Goal: Transaction & Acquisition: Purchase product/service

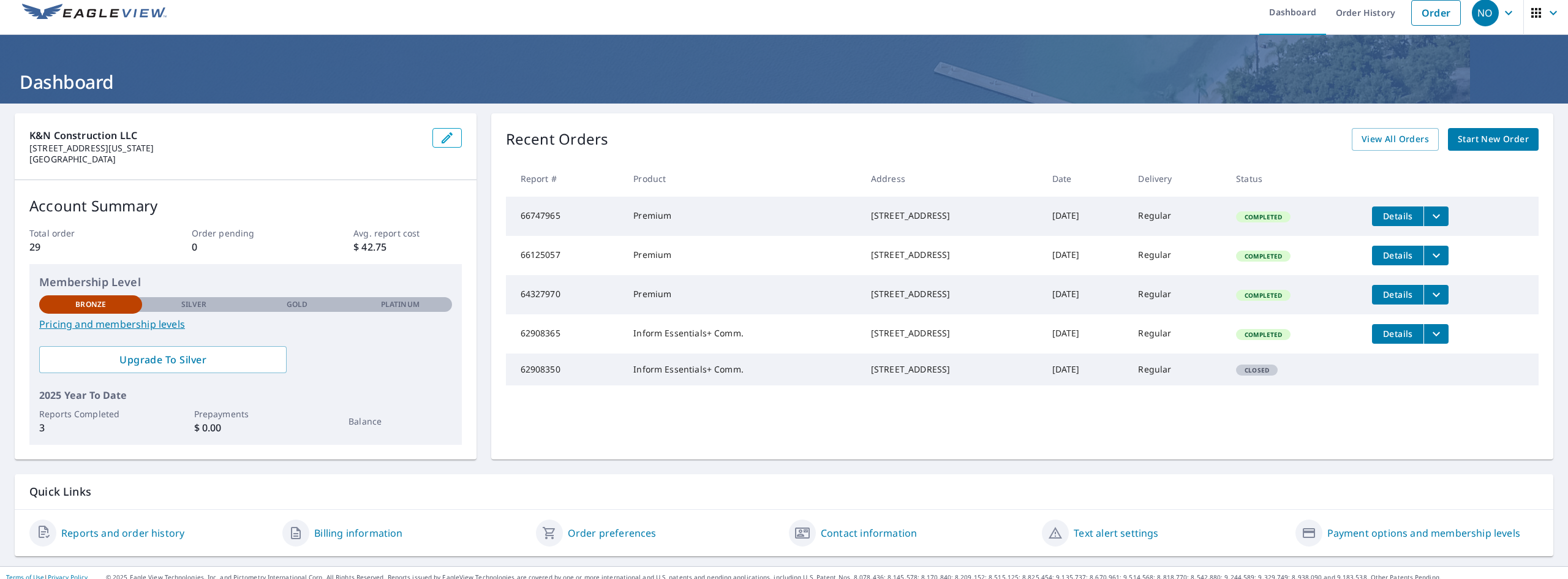
scroll to position [19, 0]
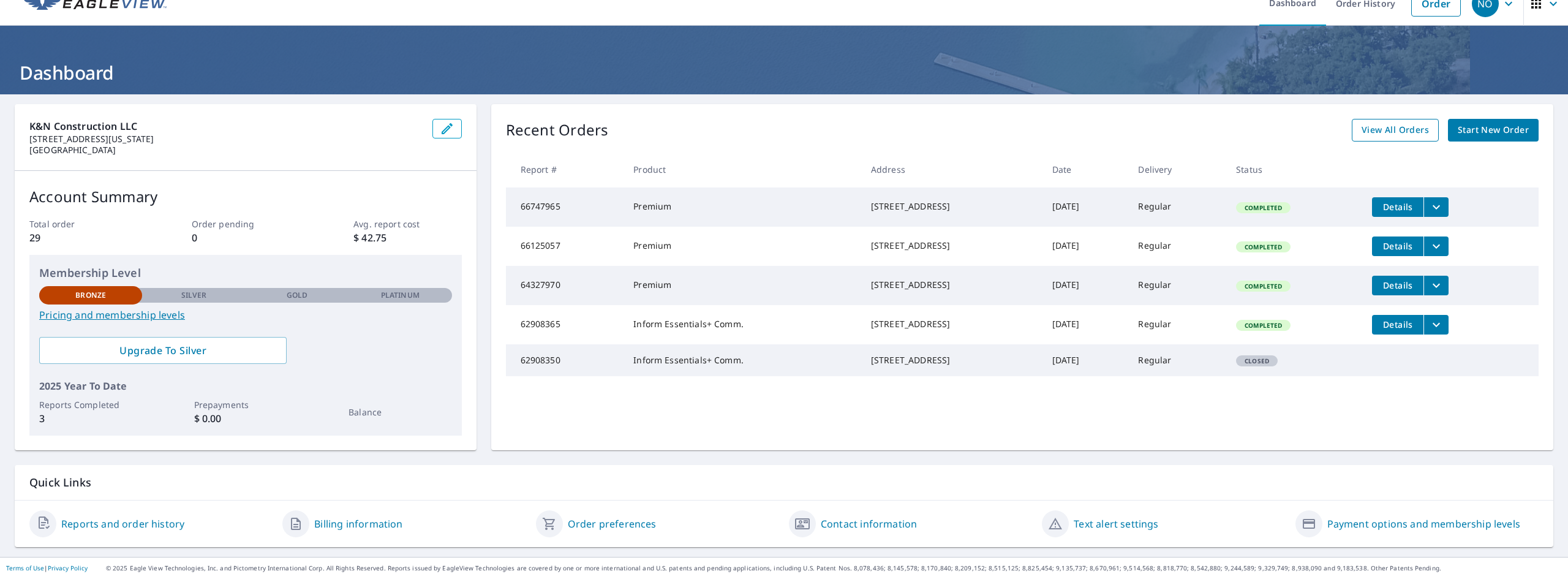
click at [1376, 135] on span "View All Orders" at bounding box center [1395, 130] width 67 height 16
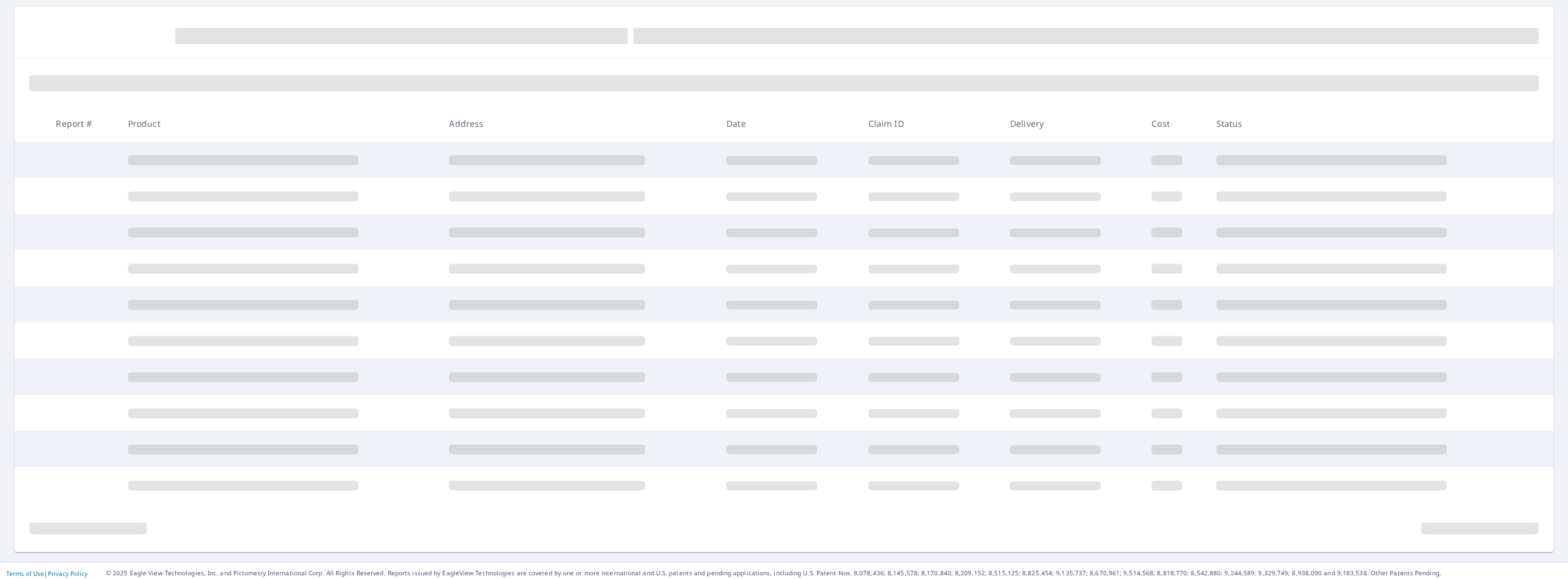
scroll to position [122, 0]
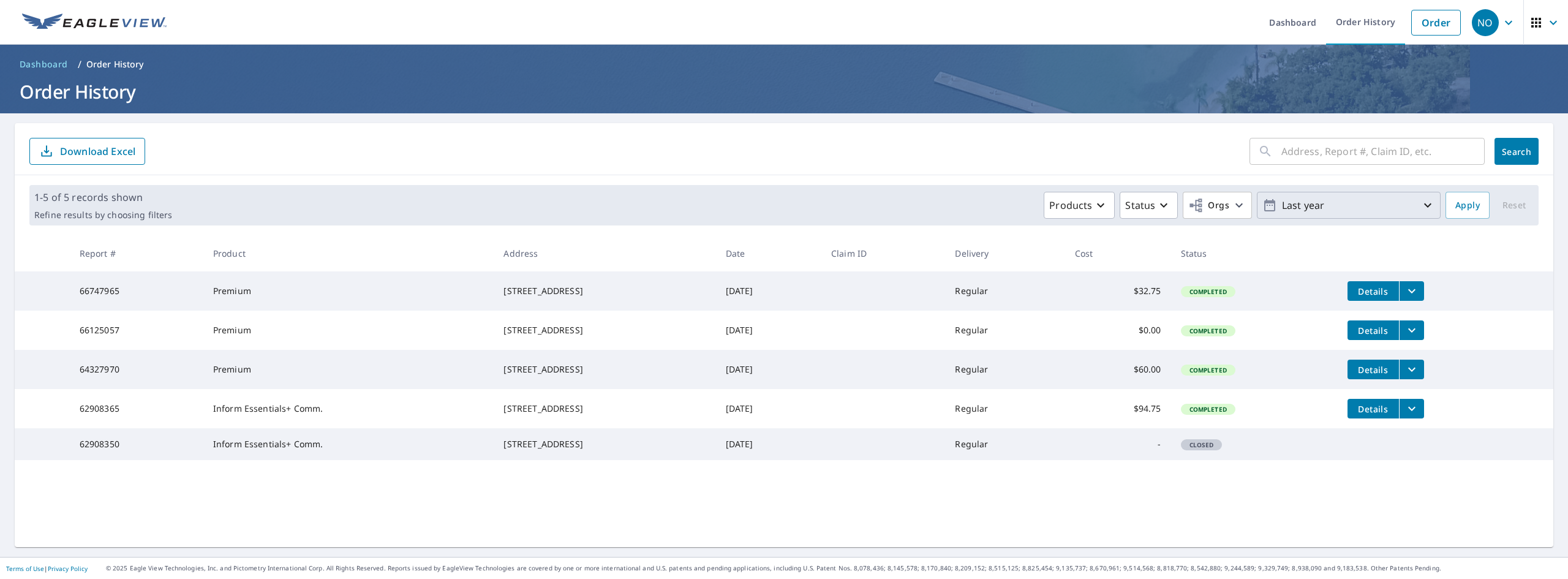
click at [1328, 212] on p "Last year" at bounding box center [1349, 205] width 144 height 21
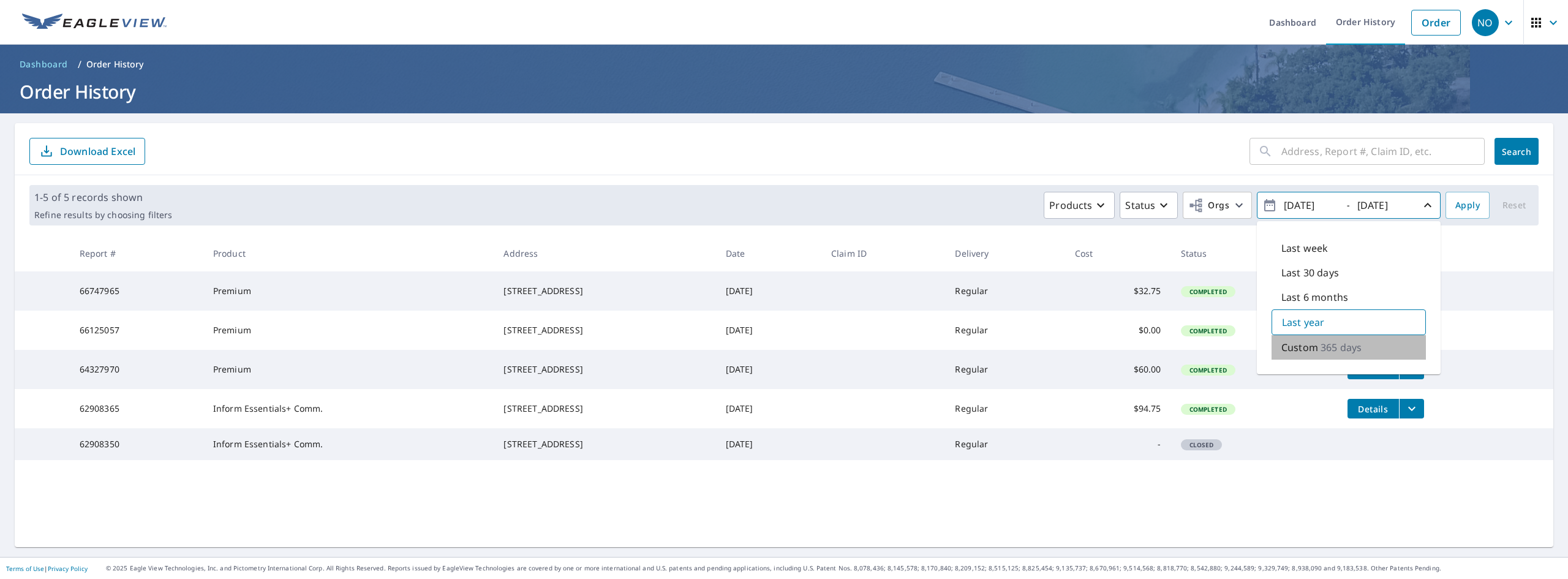
click at [1303, 348] on p "Custom" at bounding box center [1300, 348] width 37 height 15
click at [1300, 349] on p "Custom" at bounding box center [1301, 347] width 37 height 15
click at [1389, 208] on input "2025/10/09" at bounding box center [1384, 205] width 60 height 19
click at [1295, 353] on p "Custom" at bounding box center [1301, 347] width 37 height 15
click at [1305, 203] on input "2024/10/09" at bounding box center [1310, 205] width 60 height 19
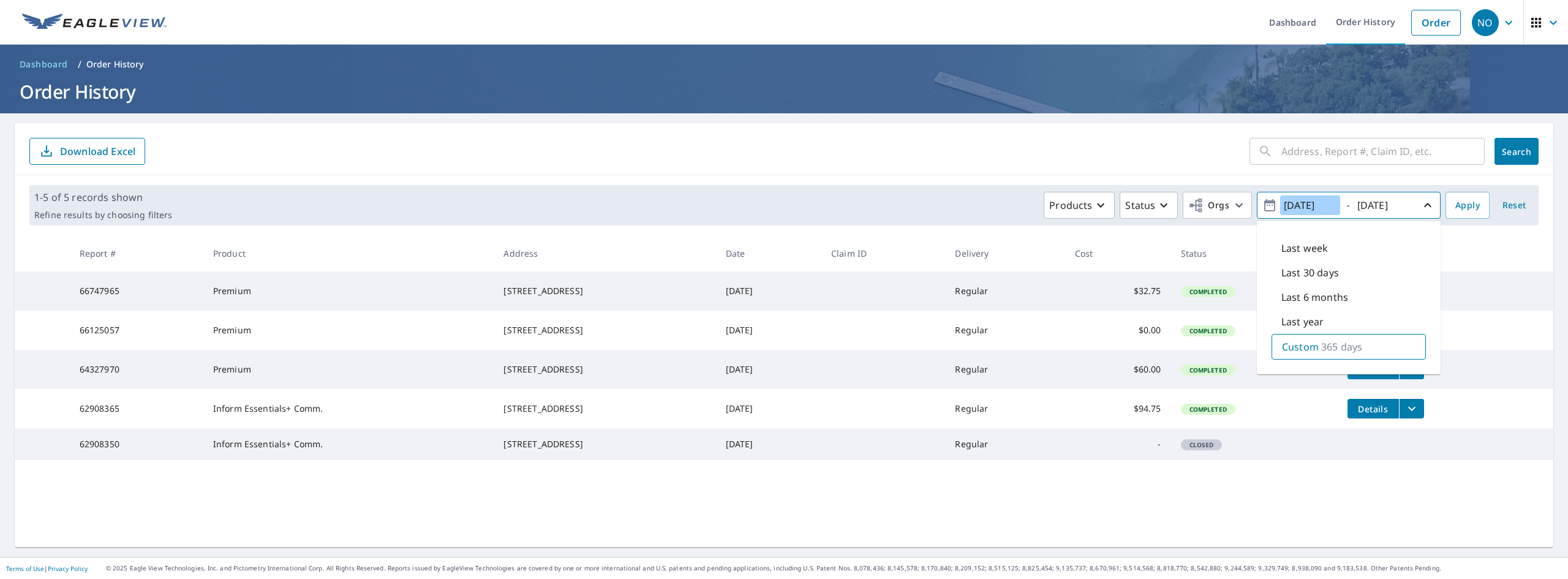
click at [1305, 203] on input "2024/10/09" at bounding box center [1310, 205] width 60 height 19
click at [1329, 205] on input "2024/10/09" at bounding box center [1310, 205] width 60 height 19
click at [1328, 205] on input "2024/10/09" at bounding box center [1310, 205] width 60 height 19
type input "2024/10/05"
click at [1445, 205] on button "Apply" at bounding box center [1468, 205] width 44 height 27
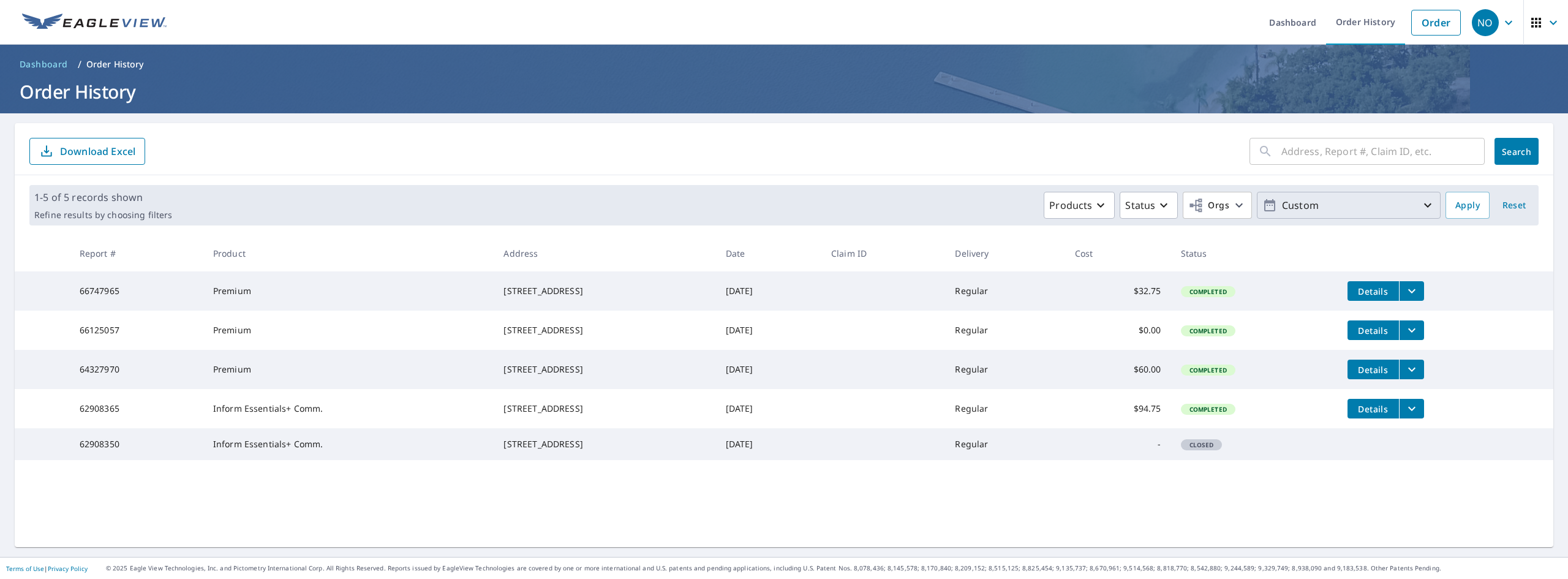
click at [1314, 212] on p "Custom" at bounding box center [1349, 205] width 144 height 21
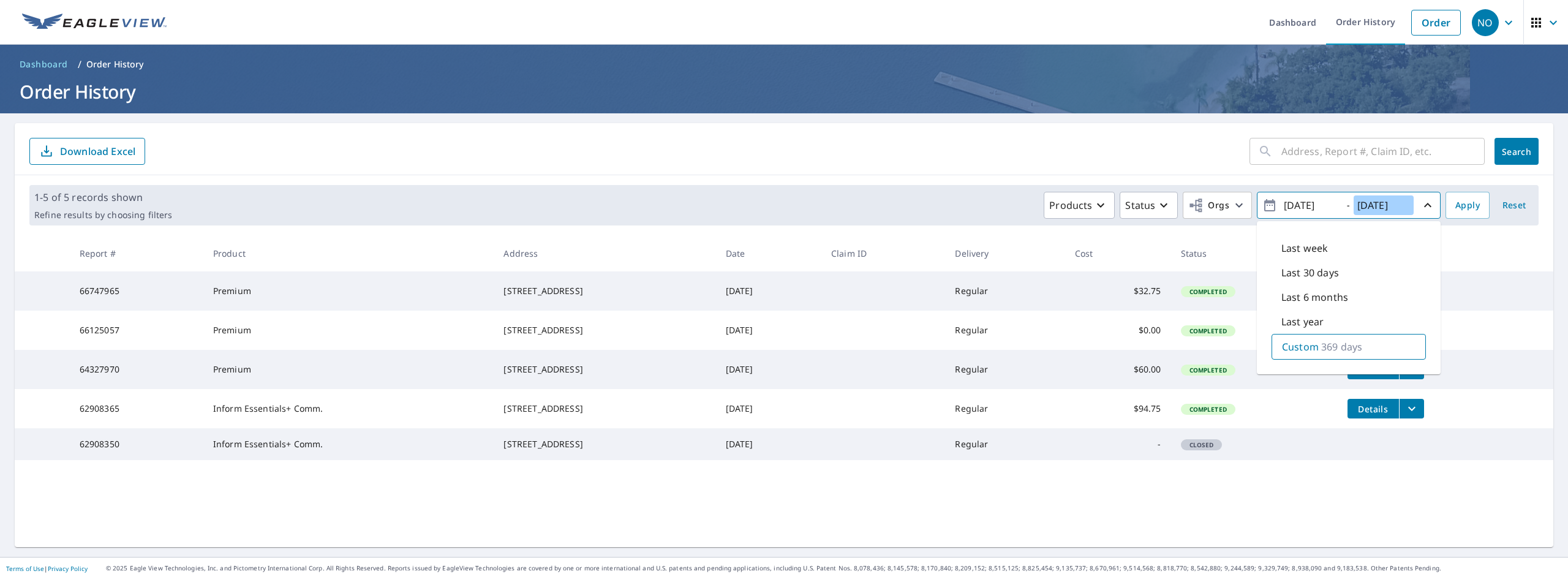
click at [1396, 209] on input "2025/10/09" at bounding box center [1384, 205] width 60 height 19
click at [1401, 207] on input "2025/10/09" at bounding box center [1384, 205] width 60 height 19
click at [1299, 349] on p "Custom" at bounding box center [1301, 347] width 37 height 15
click at [1132, 209] on p "Status" at bounding box center [1141, 206] width 30 height 15
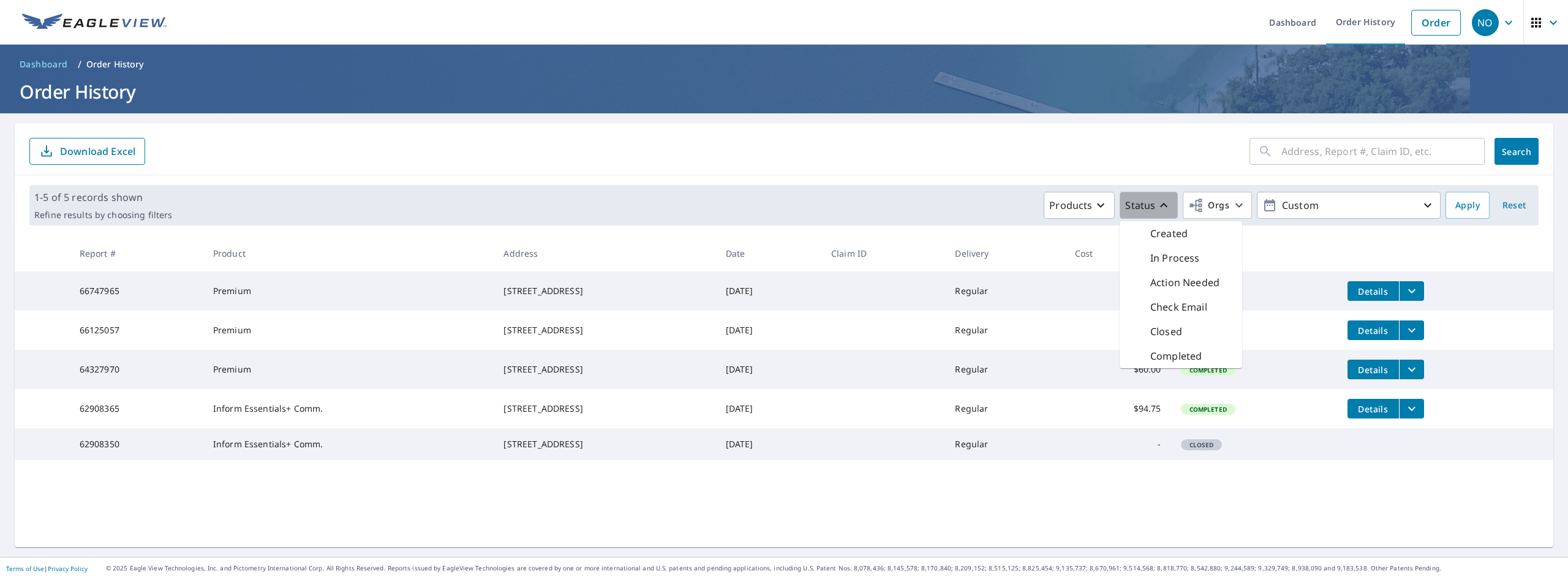
click at [1132, 209] on p "Status" at bounding box center [1141, 206] width 30 height 15
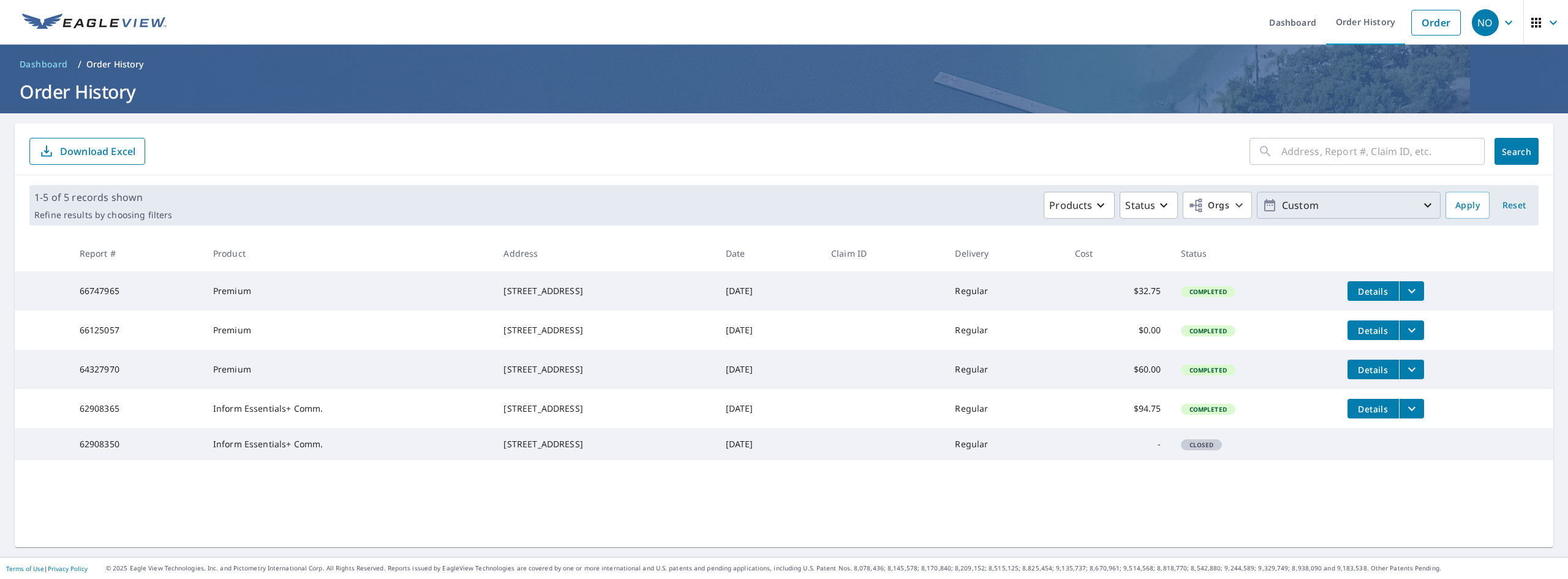
click at [1308, 203] on p "Custom" at bounding box center [1349, 205] width 144 height 21
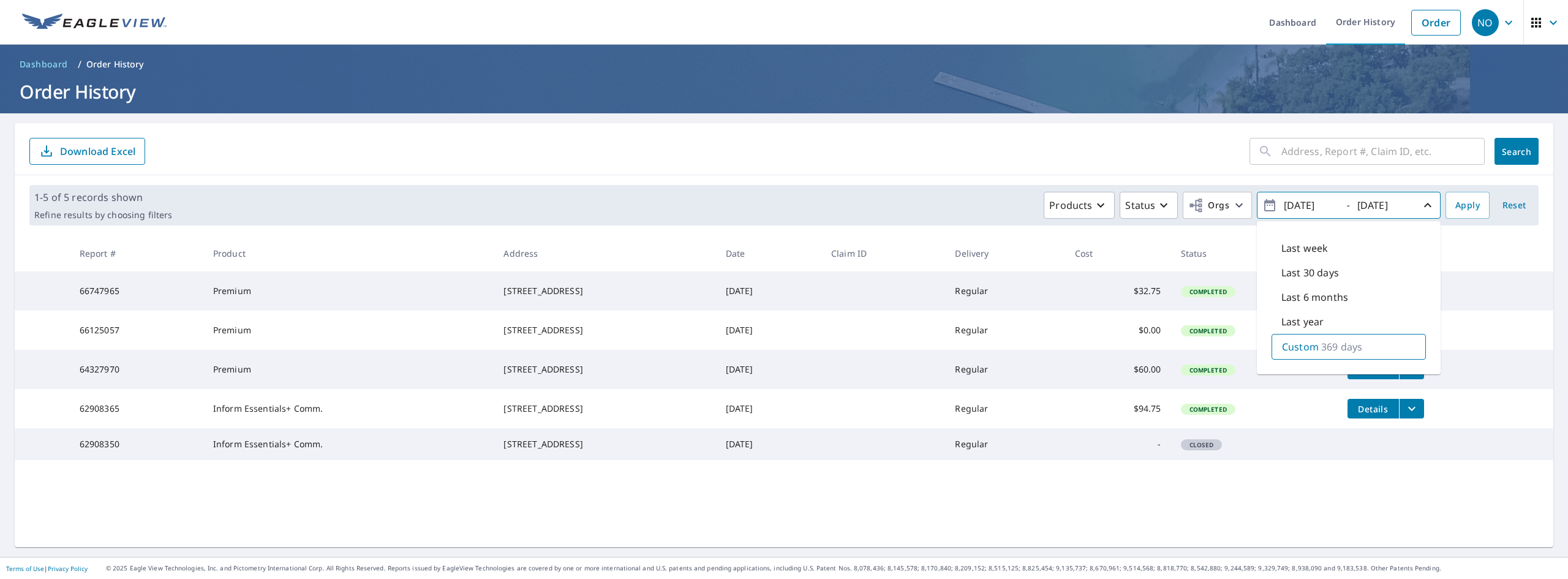
click at [1345, 160] on input "text" at bounding box center [1383, 151] width 204 height 34
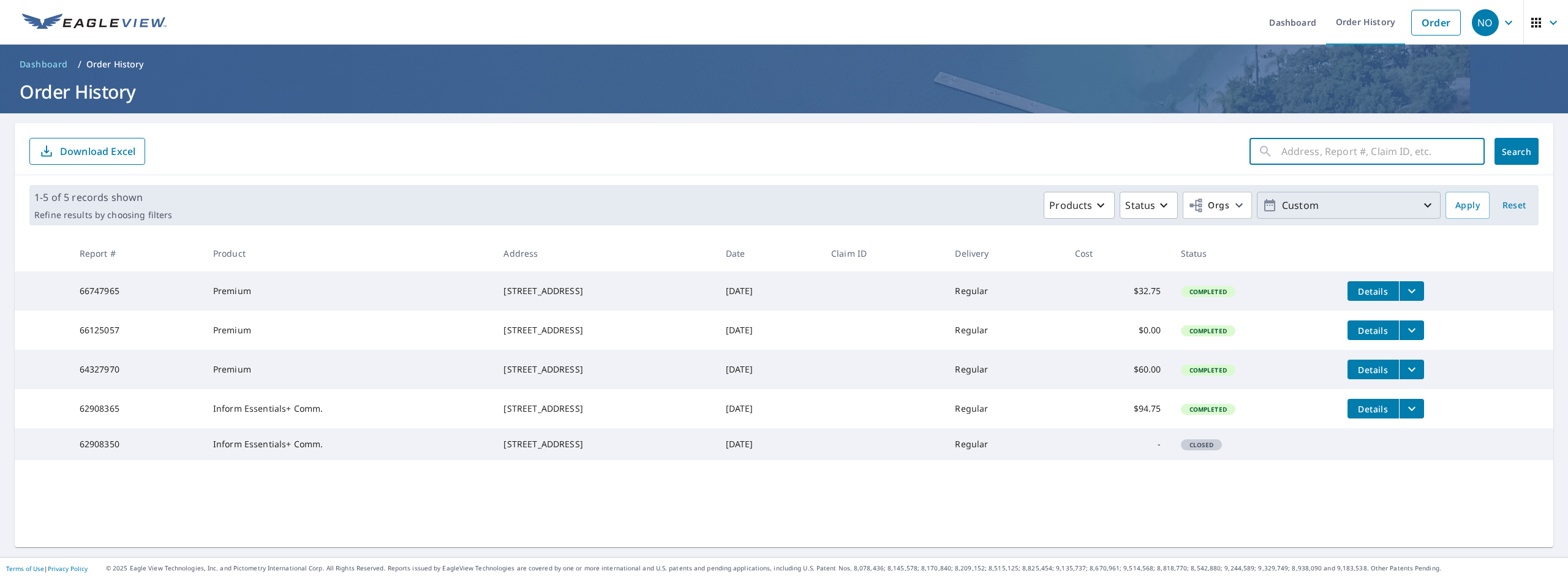
click at [1352, 143] on input "text" at bounding box center [1383, 151] width 204 height 34
paste input "1703 s Delaware Ave"
type input "1703 s Delaware Ave"
click at [1515, 154] on span "Search" at bounding box center [1516, 151] width 25 height 12
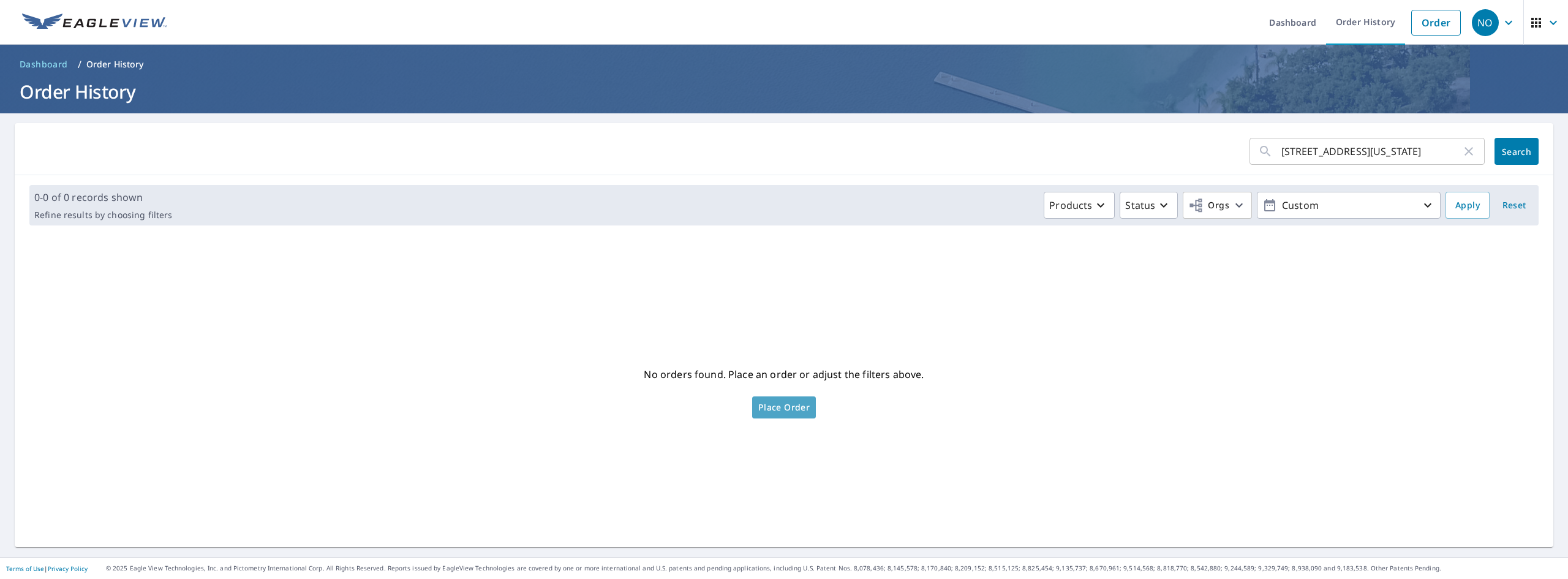
click at [770, 411] on span "Place Order" at bounding box center [784, 408] width 52 height 6
